Goal: Navigation & Orientation: Find specific page/section

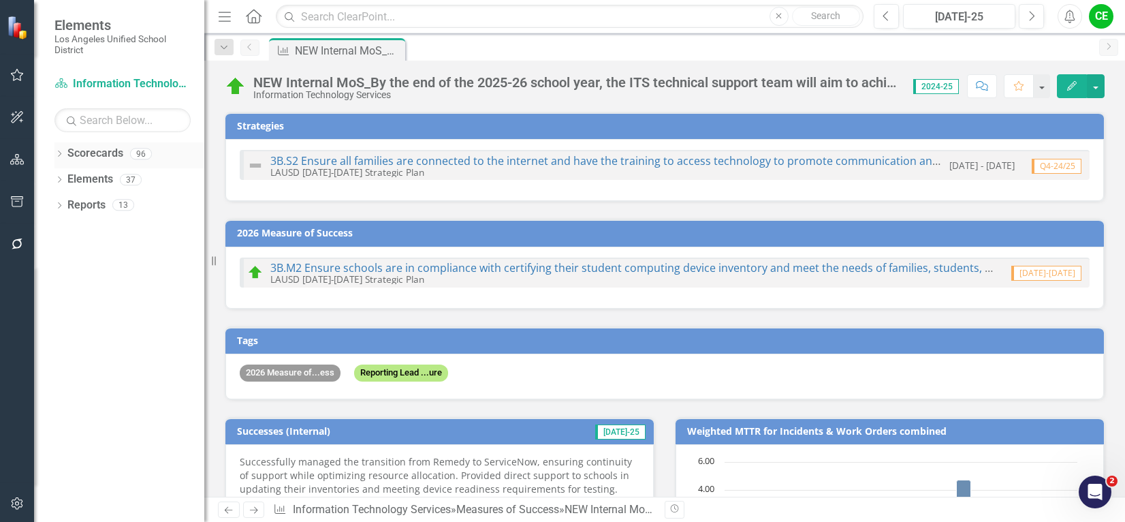
click at [58, 153] on icon "Dropdown" at bounding box center [59, 154] width 10 height 7
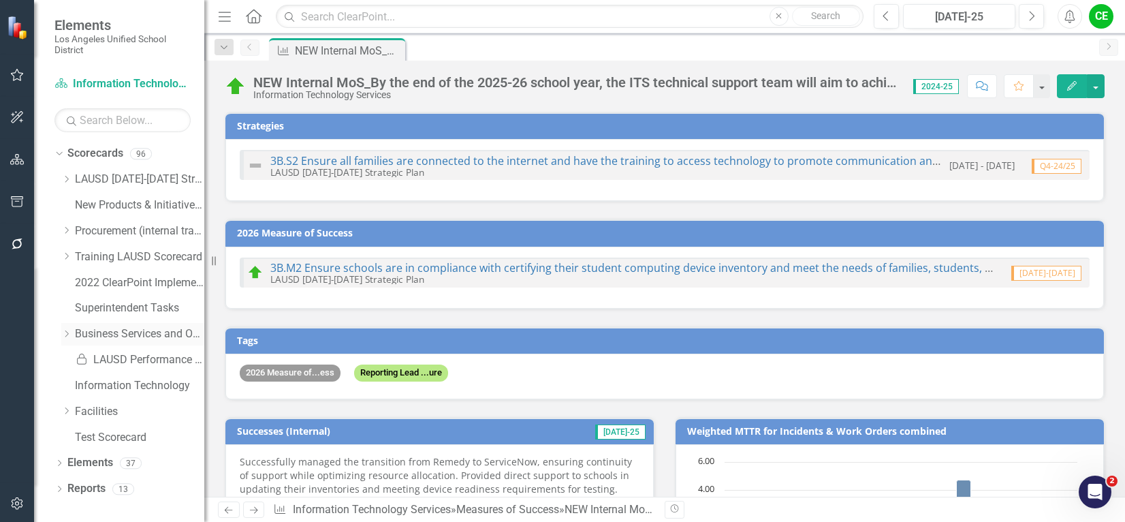
click at [65, 336] on icon "Dropdown" at bounding box center [66, 334] width 10 height 8
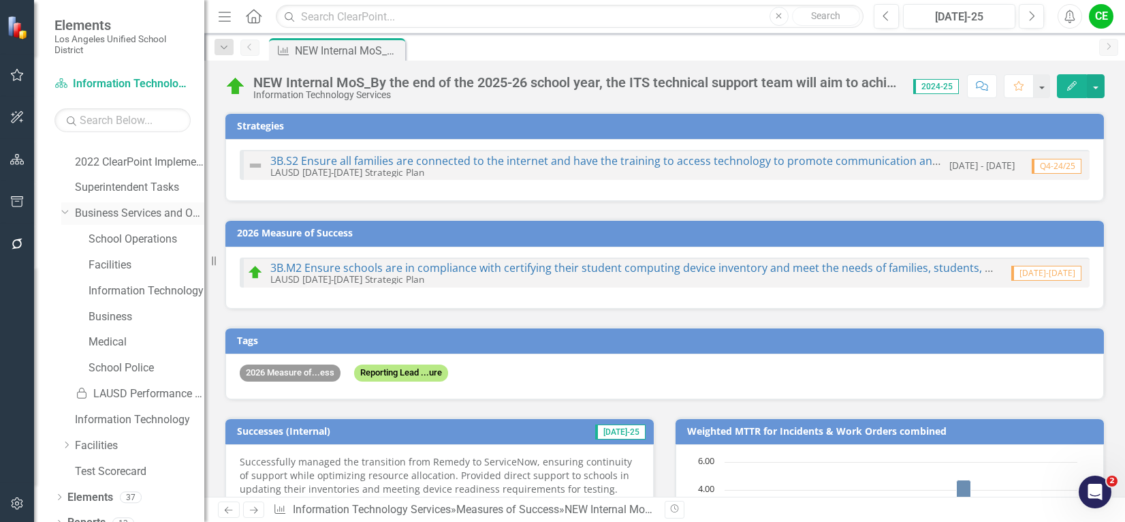
scroll to position [136, 0]
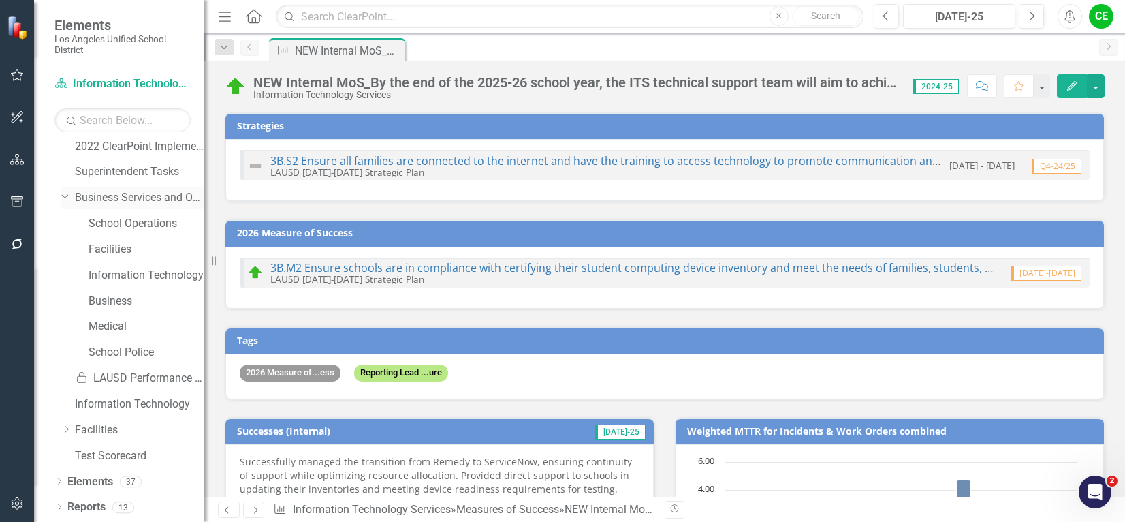
click at [120, 198] on link "Business Services and Operations" at bounding box center [139, 198] width 129 height 16
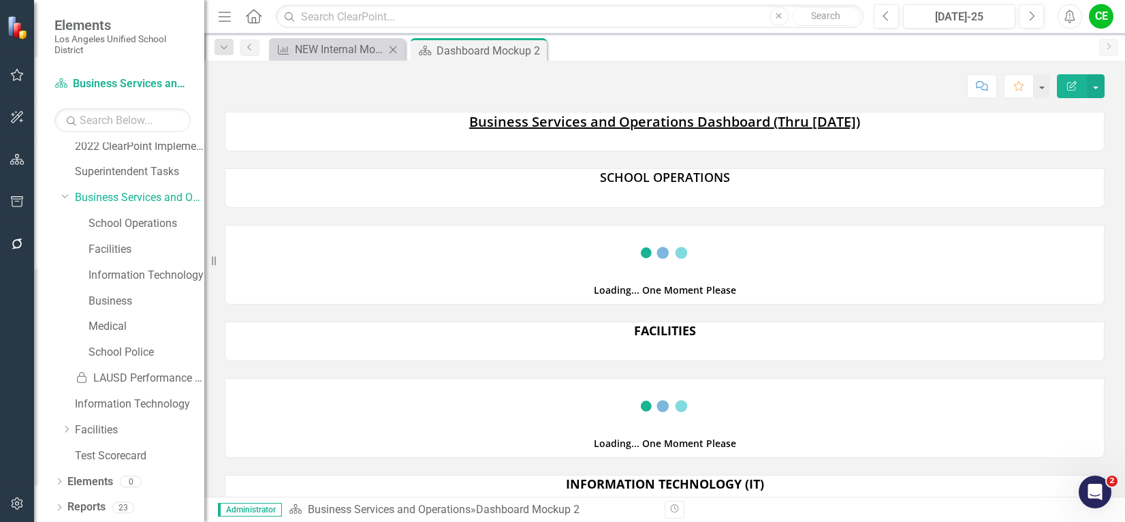
click at [392, 49] on icon "Close" at bounding box center [393, 49] width 14 height 11
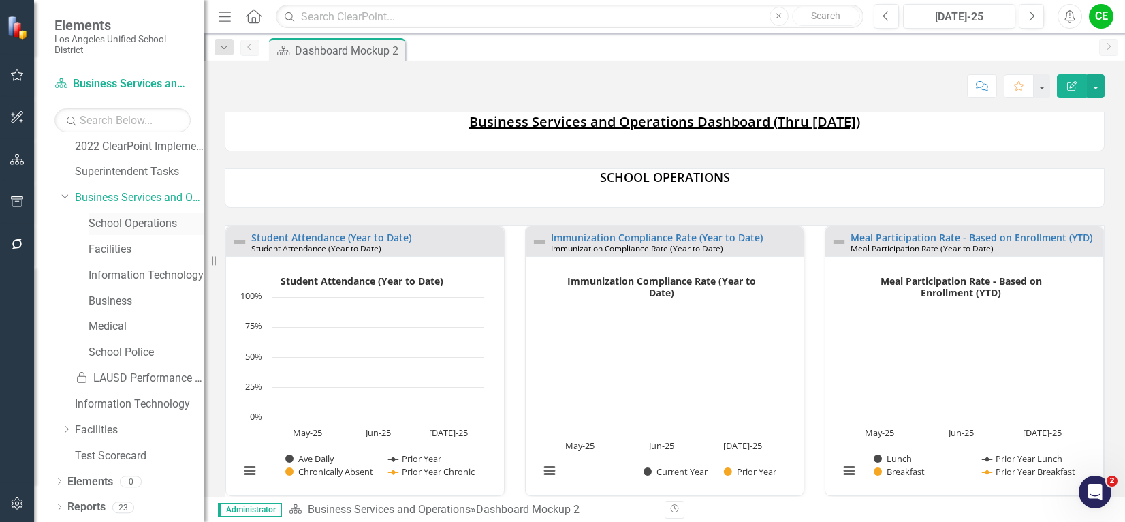
click at [136, 221] on link "School Operations" at bounding box center [147, 224] width 116 height 16
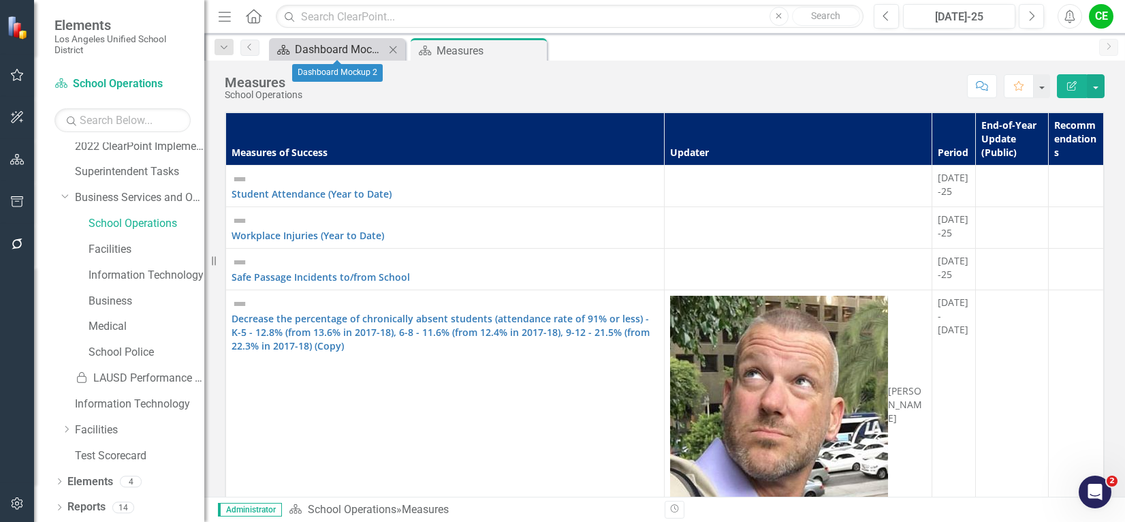
click at [336, 47] on div "Dashboard Mockup 2" at bounding box center [340, 49] width 90 height 17
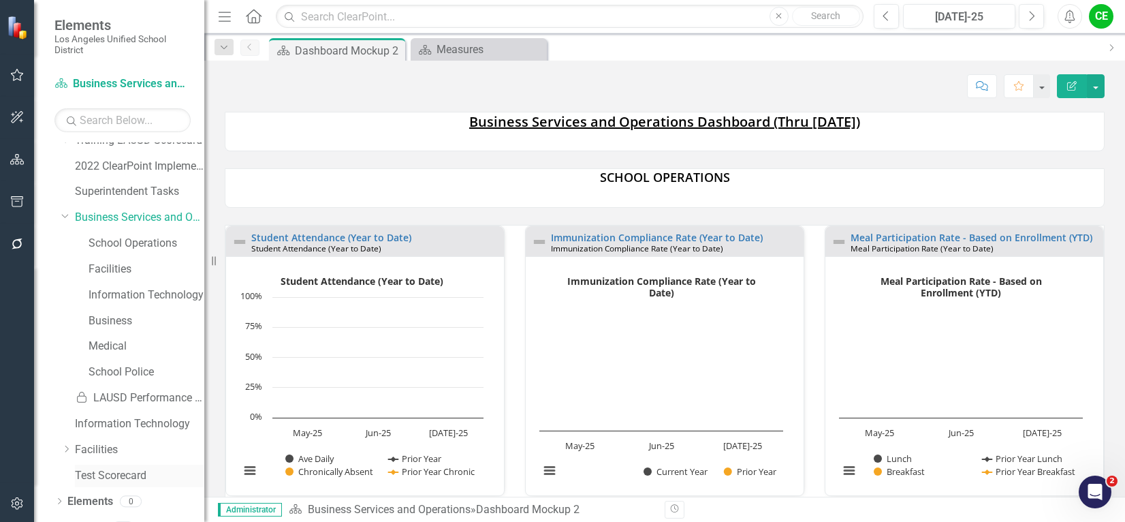
scroll to position [136, 0]
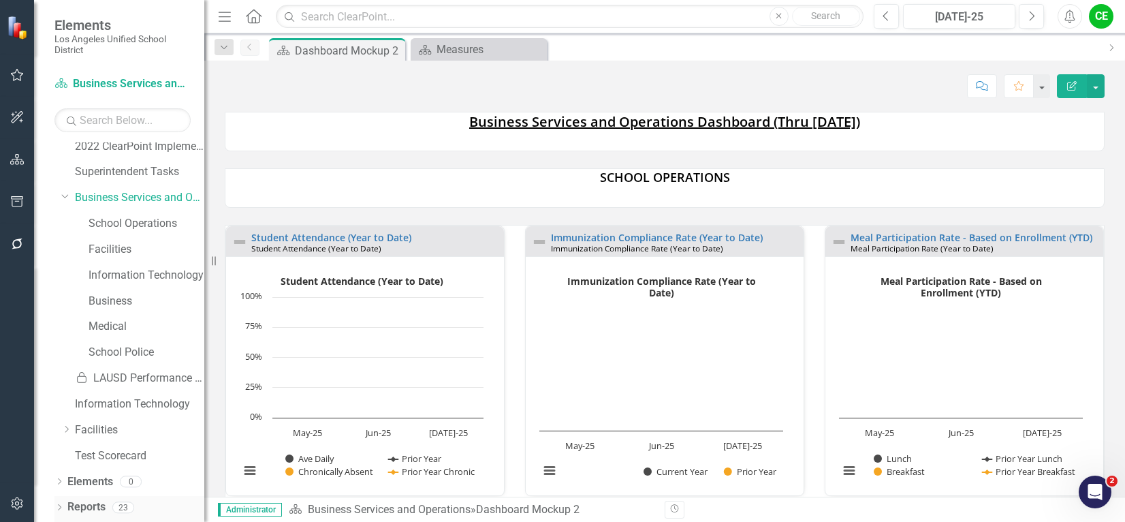
click at [82, 505] on link "Reports" at bounding box center [86, 507] width 38 height 16
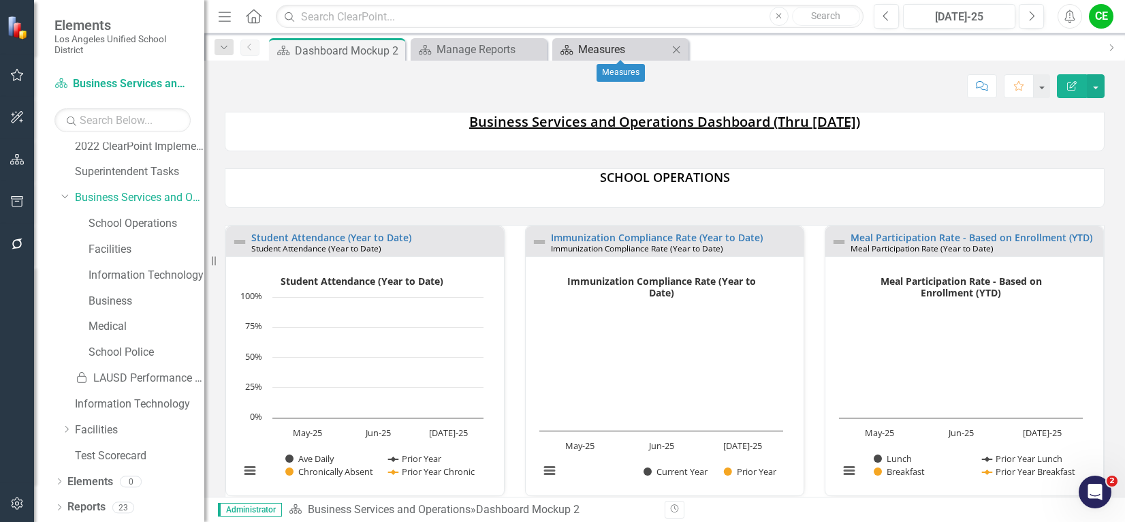
click at [636, 48] on div "Measures" at bounding box center [623, 49] width 90 height 17
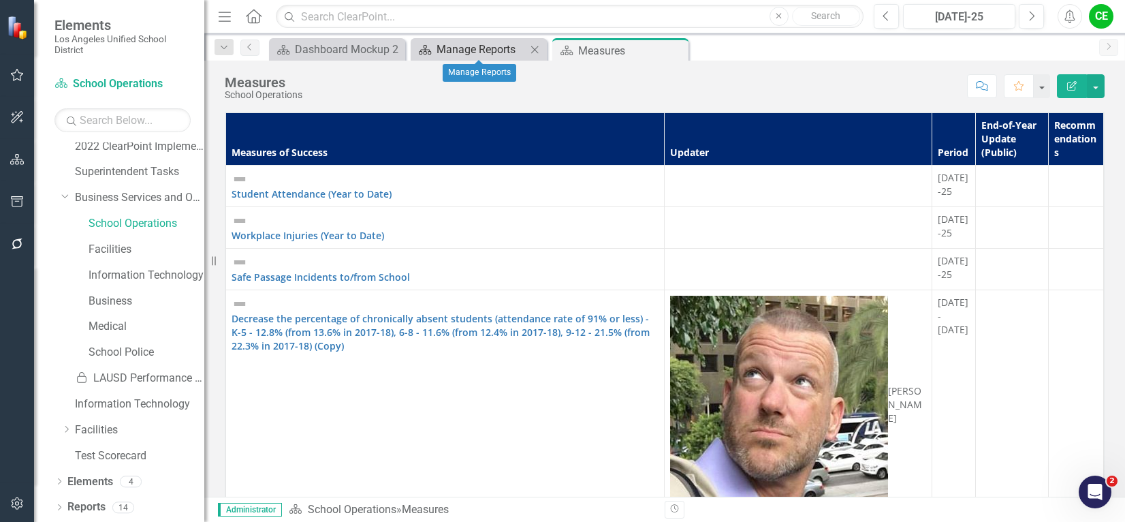
click at [477, 52] on div "Manage Reports" at bounding box center [482, 49] width 90 height 17
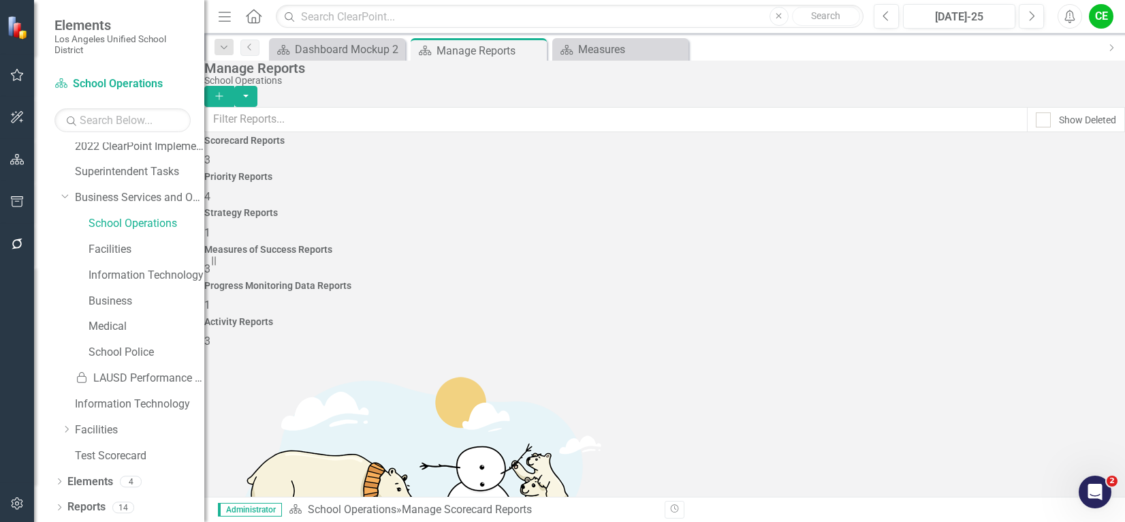
click at [733, 244] on h4 "Measures of Success Reports" at bounding box center [664, 249] width 921 height 10
